Goal: Task Accomplishment & Management: Use online tool/utility

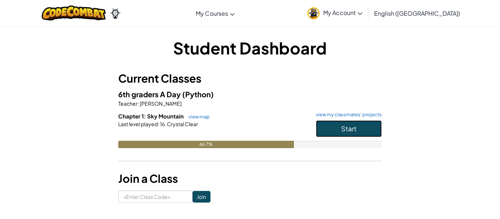
click at [354, 130] on span "Start" at bounding box center [348, 128] width 15 height 8
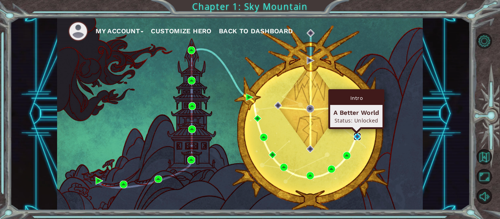
click at [357, 136] on img at bounding box center [357, 137] width 8 height 8
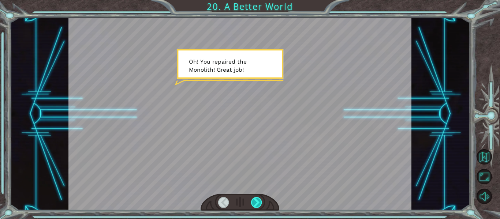
click at [256, 201] on div at bounding box center [256, 202] width 11 height 10
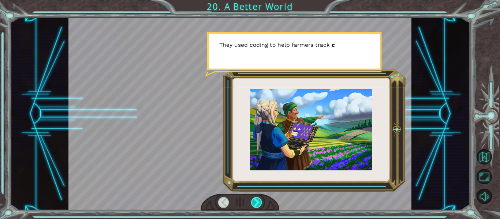
click at [256, 201] on div at bounding box center [256, 202] width 11 height 10
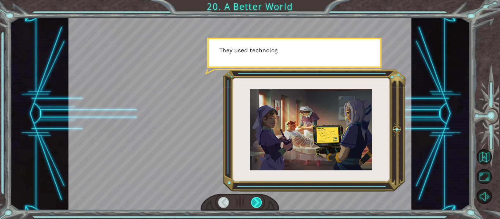
click at [256, 201] on div at bounding box center [256, 202] width 11 height 10
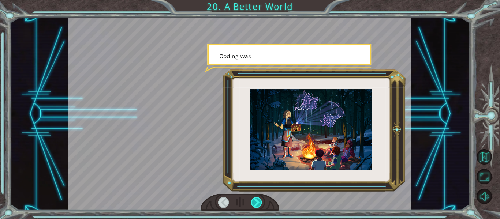
click at [256, 201] on div at bounding box center [256, 202] width 11 height 10
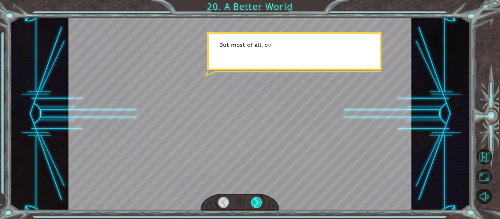
click at [256, 201] on div at bounding box center [256, 202] width 11 height 10
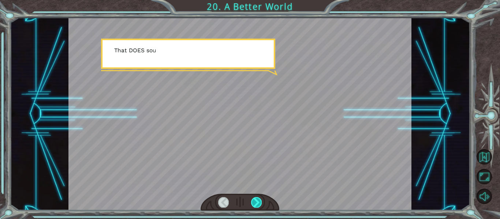
click at [256, 201] on div at bounding box center [256, 202] width 11 height 10
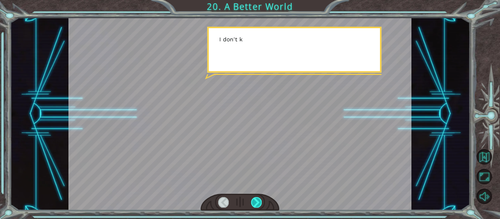
click at [256, 201] on div at bounding box center [256, 202] width 11 height 10
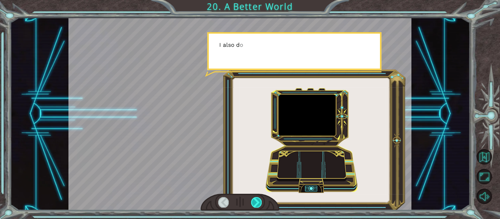
click at [256, 201] on div at bounding box center [256, 202] width 11 height 10
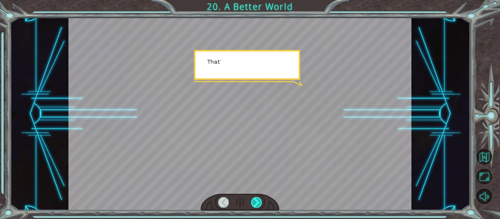
click at [256, 201] on div at bounding box center [256, 202] width 11 height 10
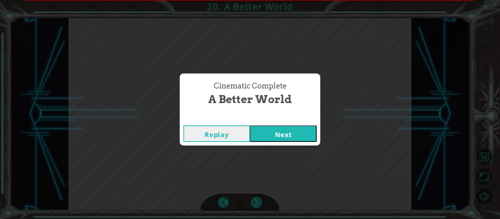
click at [256, 201] on div "Cinematic Complete A Better World Replay Next" at bounding box center [250, 109] width 500 height 219
